Goal: Task Accomplishment & Management: Manage account settings

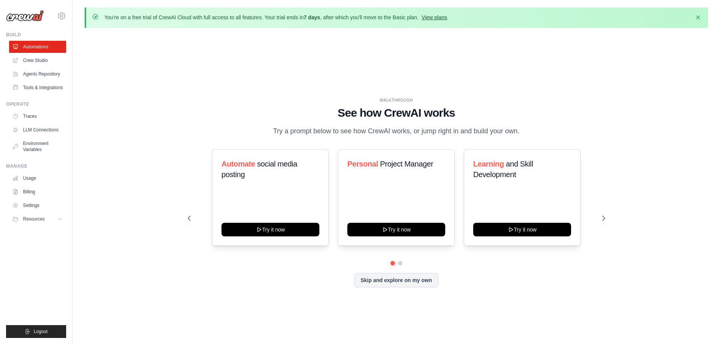
click at [447, 20] on link "View plans" at bounding box center [434, 17] width 25 height 6
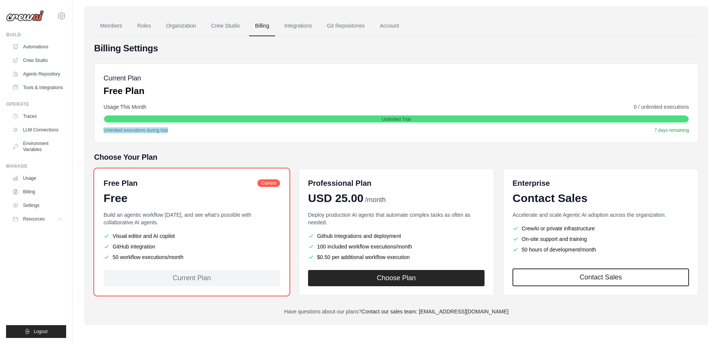
drag, startPoint x: 165, startPoint y: 130, endPoint x: 99, endPoint y: 128, distance: 66.2
click at [99, 128] on div "Current Plan Free Plan Usage This Month 0 / unlimited executions Unlimited Tria…" at bounding box center [396, 103] width 605 height 79
click at [94, 116] on div at bounding box center [94, 116] width 0 height 0
click at [182, 96] on div "Current Plan Free Plan" at bounding box center [397, 85] width 586 height 24
